Goal: Information Seeking & Learning: Learn about a topic

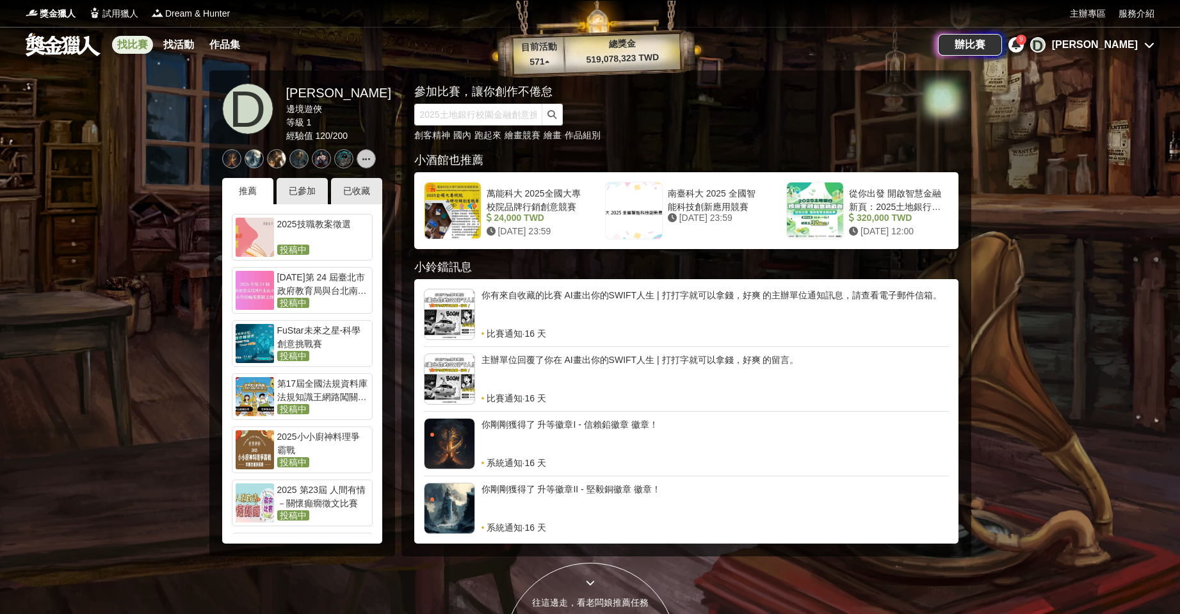
click at [148, 40] on link "找比賽" at bounding box center [132, 45] width 41 height 18
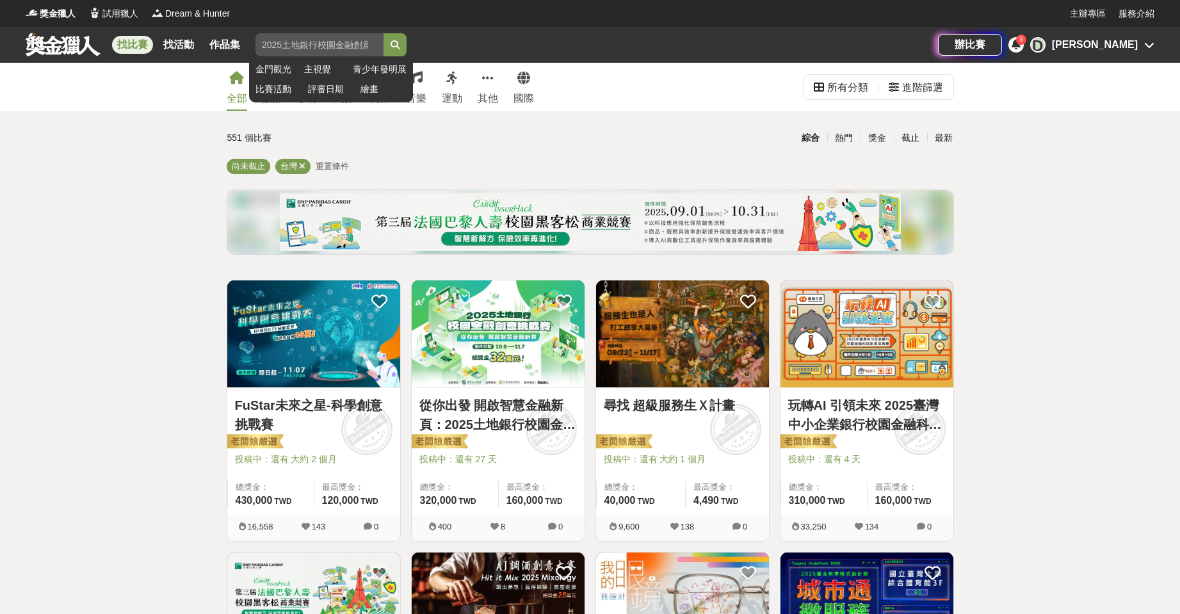
click at [346, 43] on input "search" at bounding box center [320, 44] width 128 height 23
type input "LOGO"
click at [384, 33] on button "submit" at bounding box center [395, 44] width 23 height 23
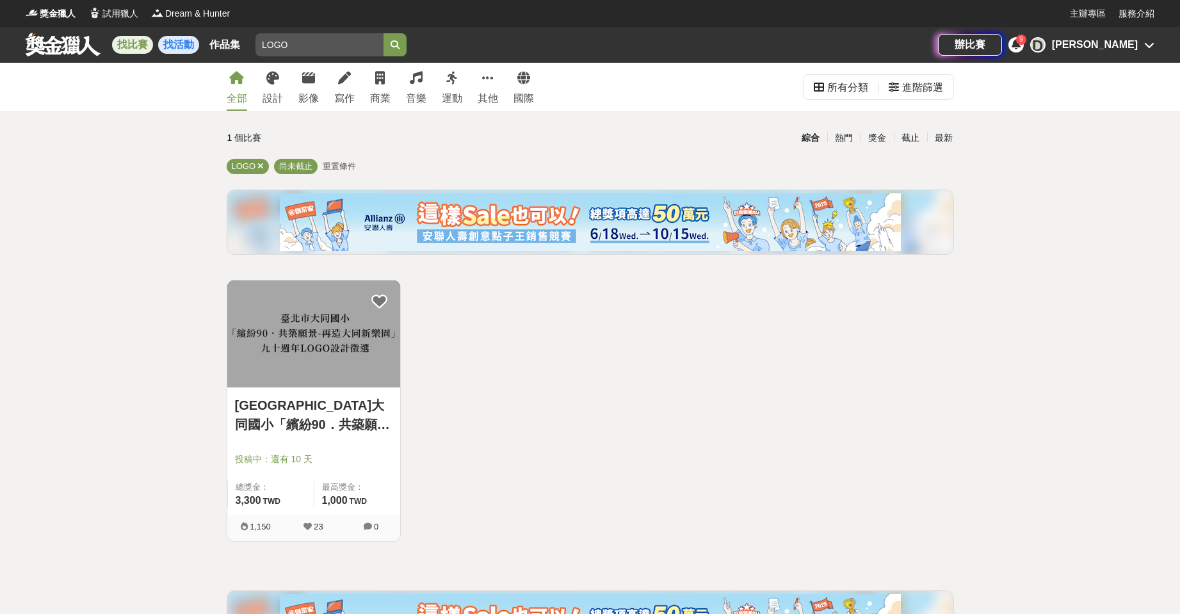
drag, startPoint x: 318, startPoint y: 49, endPoint x: 163, endPoint y: 43, distance: 155.1
click at [164, 43] on div "找比賽 找活動 作品集 LOGO 金門觀光 主視覺 青少年發明展 比賽活動 評審日期 繪畫" at bounding box center [482, 45] width 913 height 36
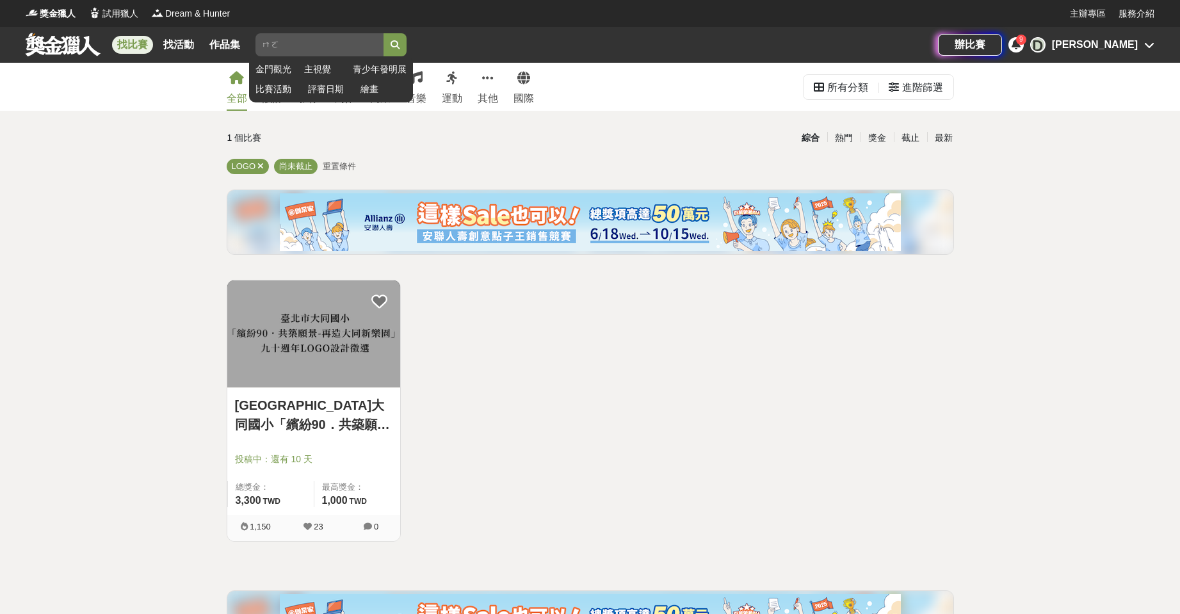
type input "ㄇ"
type input "AI"
click at [384, 33] on button "submit" at bounding box center [395, 44] width 23 height 23
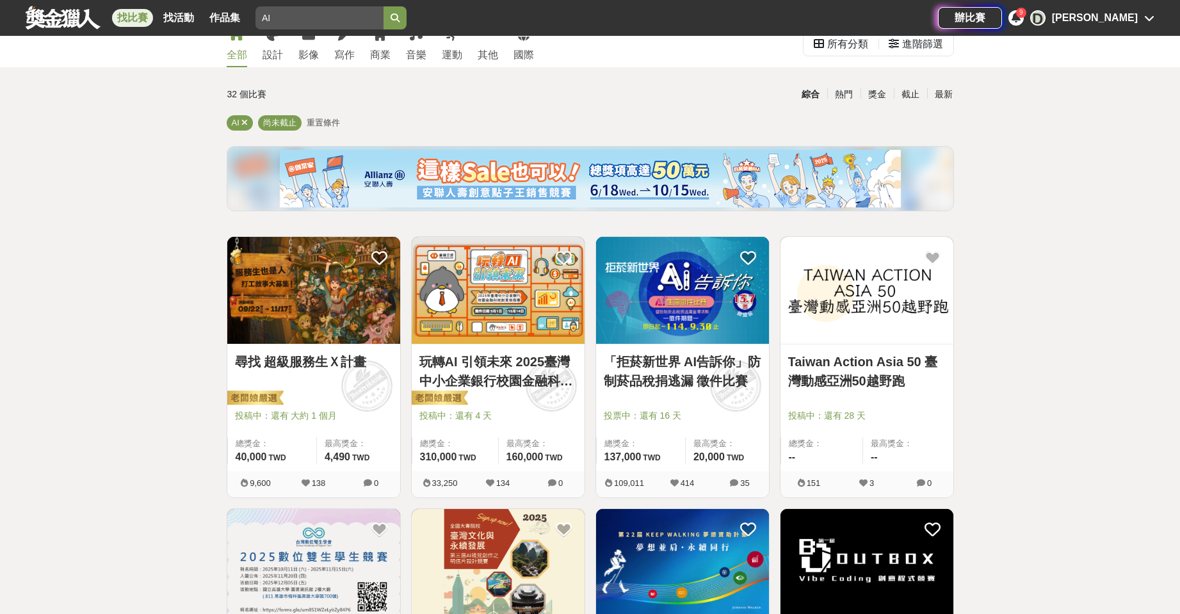
scroll to position [128, 0]
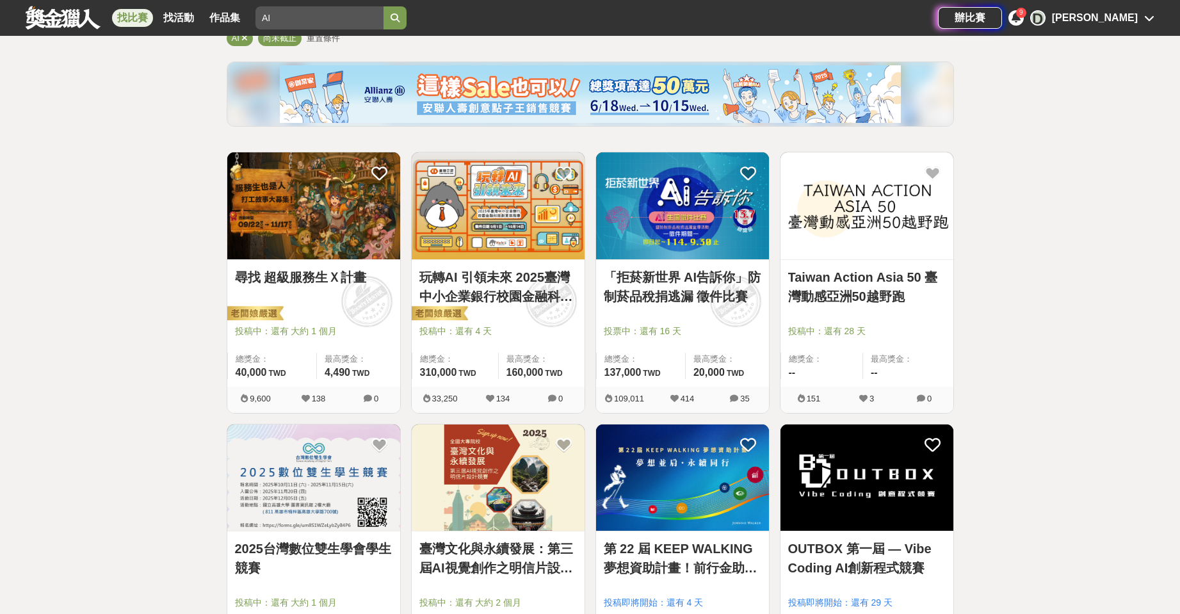
drag, startPoint x: 462, startPoint y: 198, endPoint x: 1045, endPoint y: 230, distance: 583.6
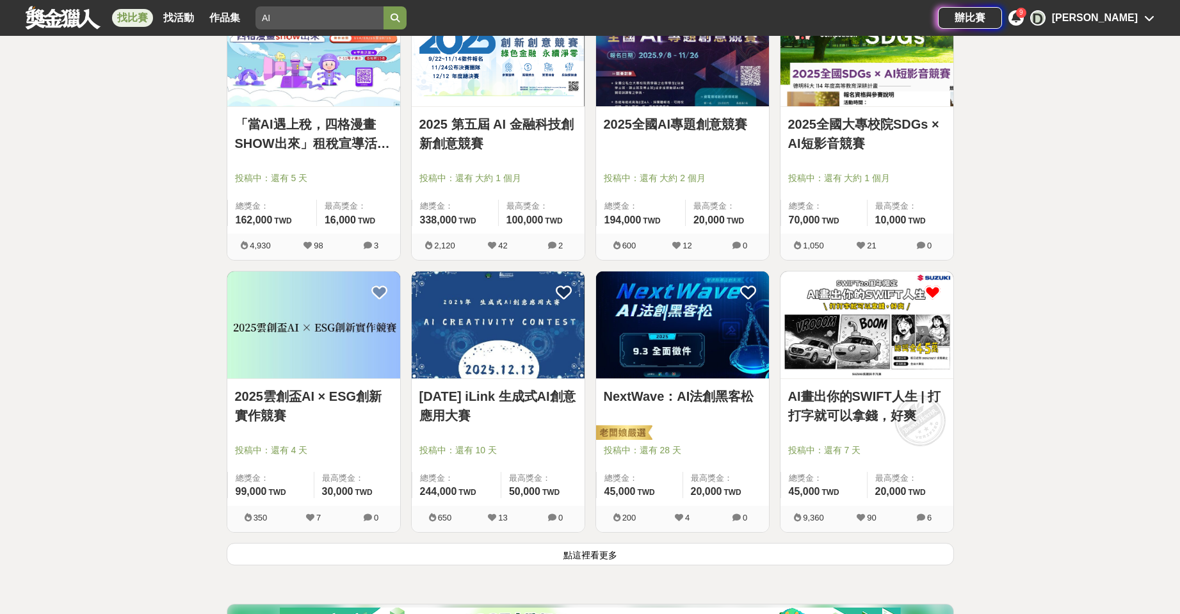
scroll to position [1409, 0]
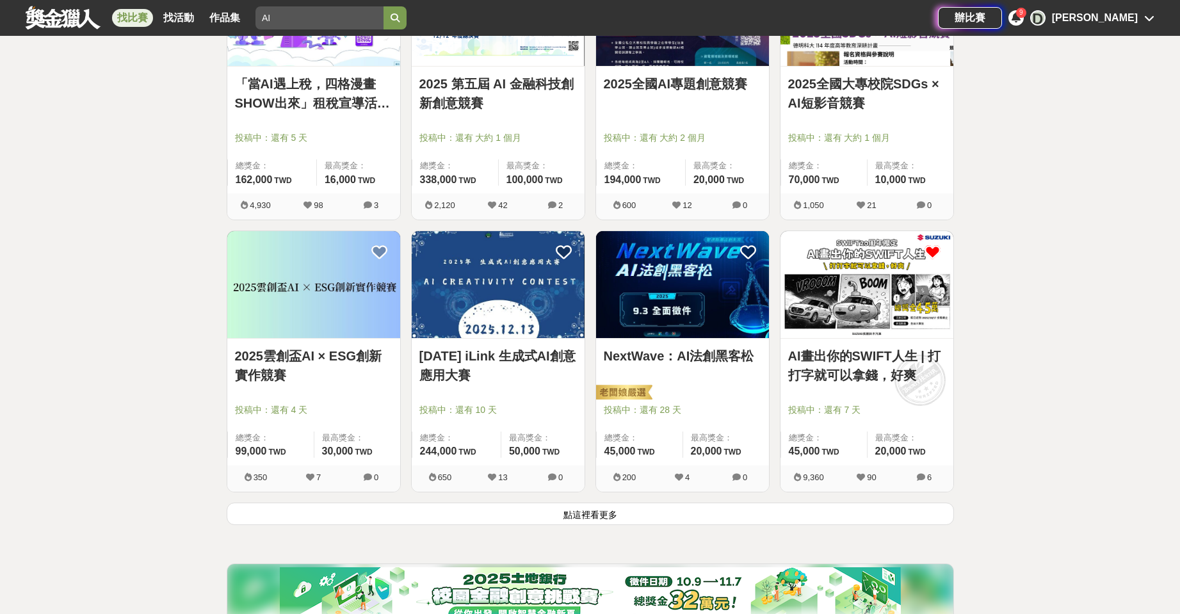
click at [585, 519] on button "點這裡看更多" at bounding box center [590, 514] width 727 height 22
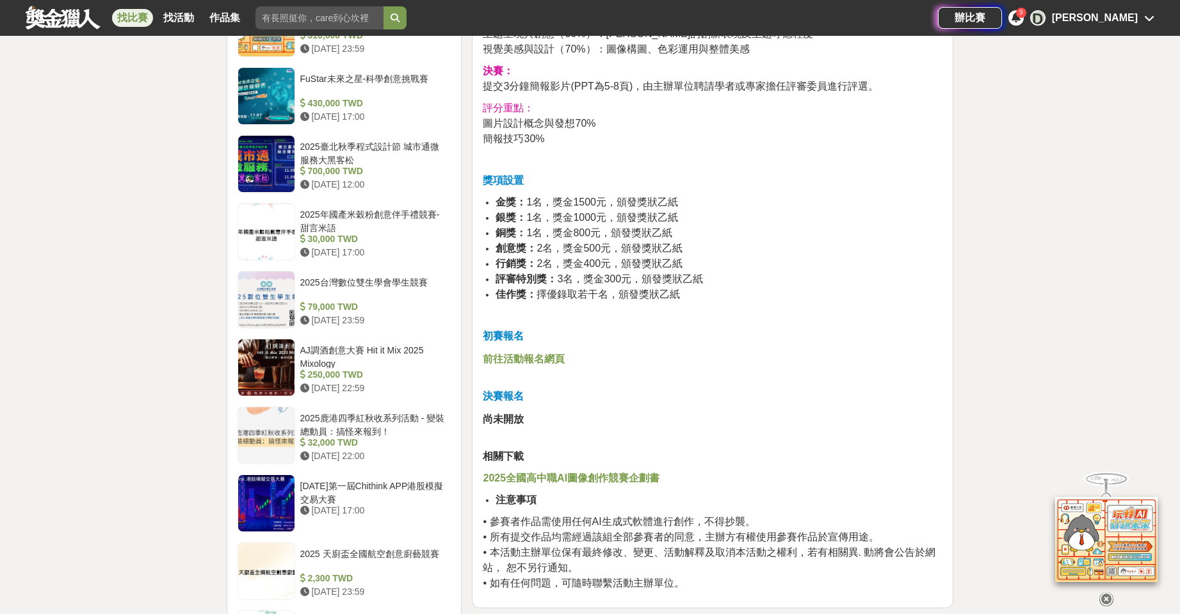
scroll to position [1281, 0]
